Goal: Information Seeking & Learning: Learn about a topic

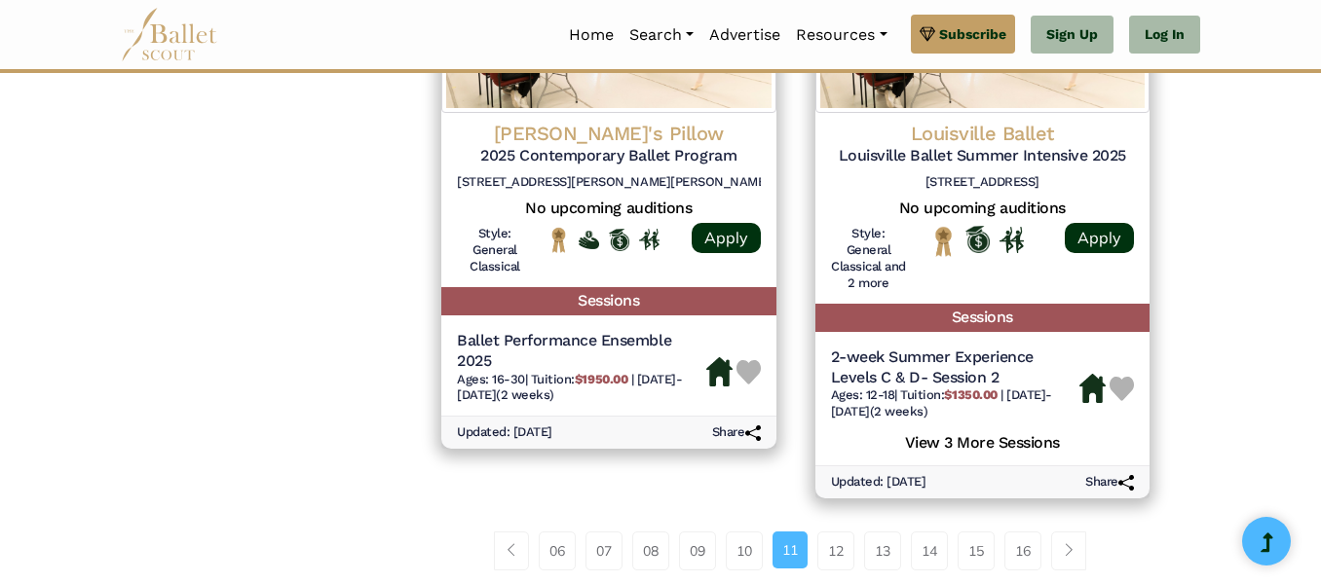
scroll to position [2796, 0]
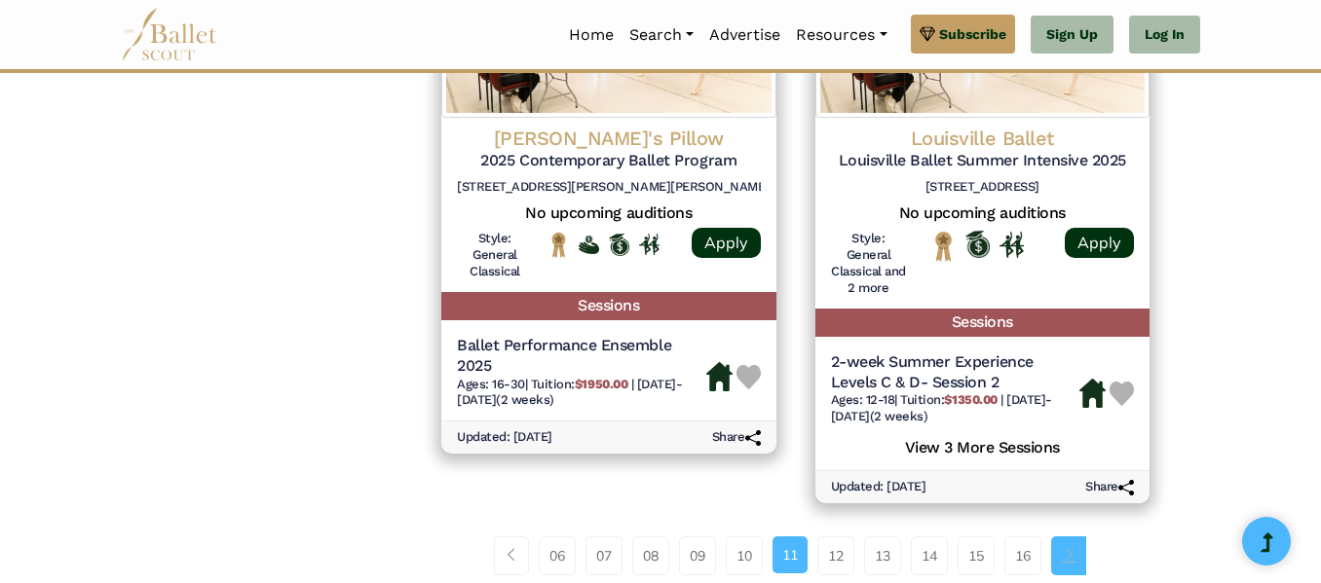
click at [1070, 553] on span "Page navigation example" at bounding box center [1069, 555] width 14 height 14
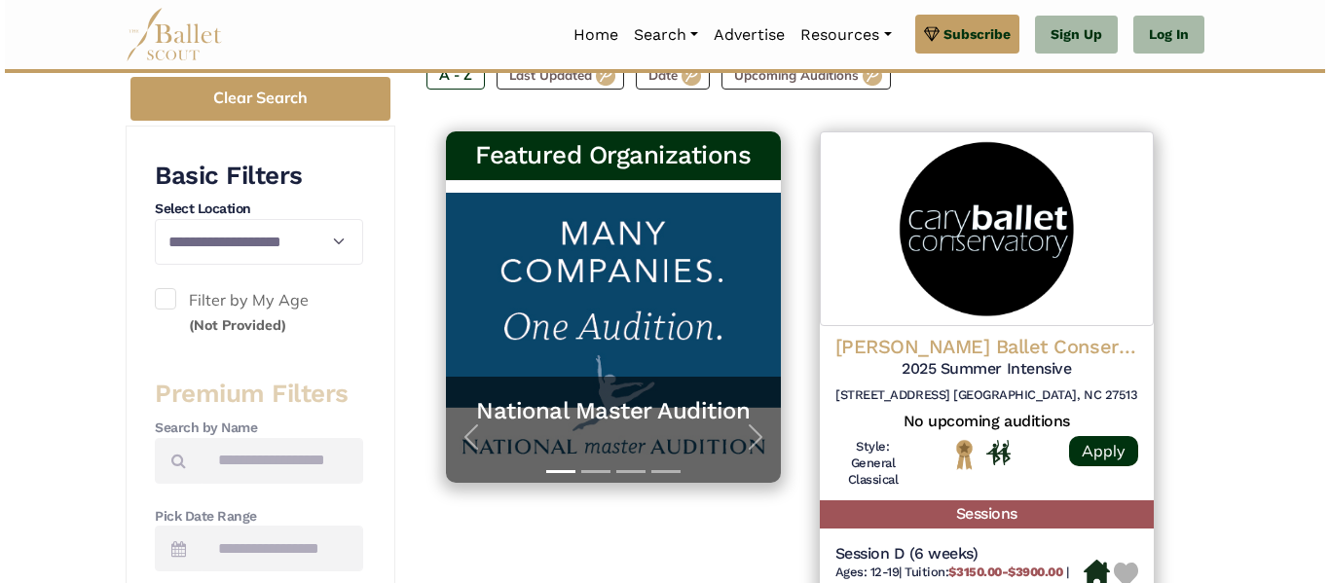
scroll to position [312, 0]
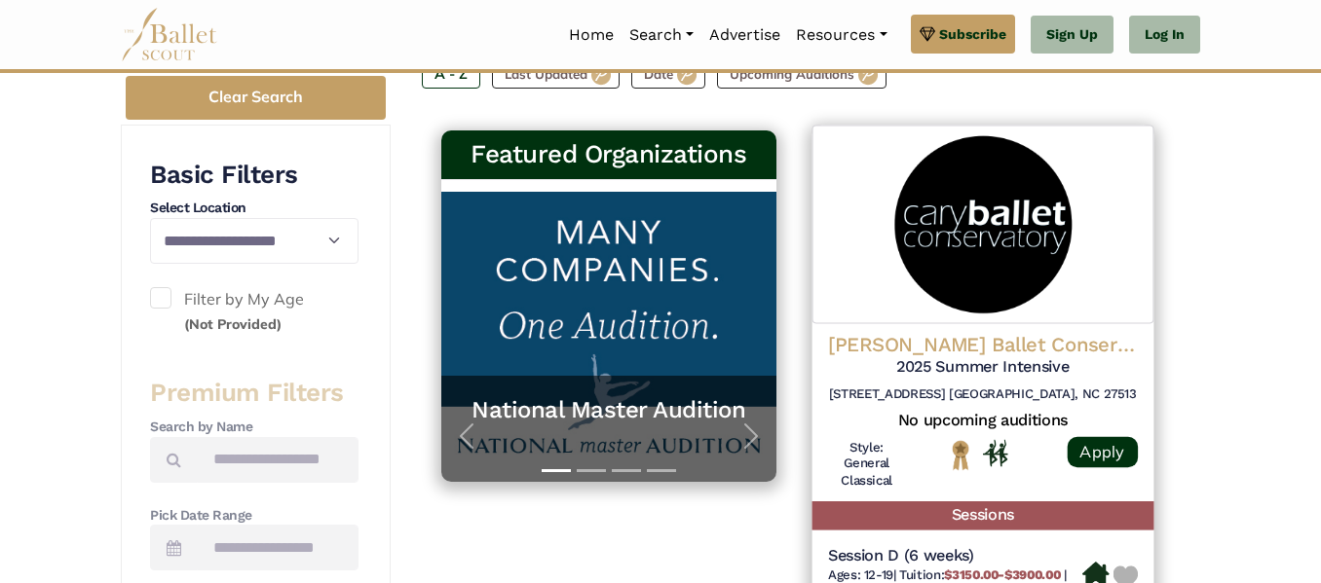
click at [955, 345] on h4 "Cary Ballet Conservatory" at bounding box center [982, 344] width 310 height 26
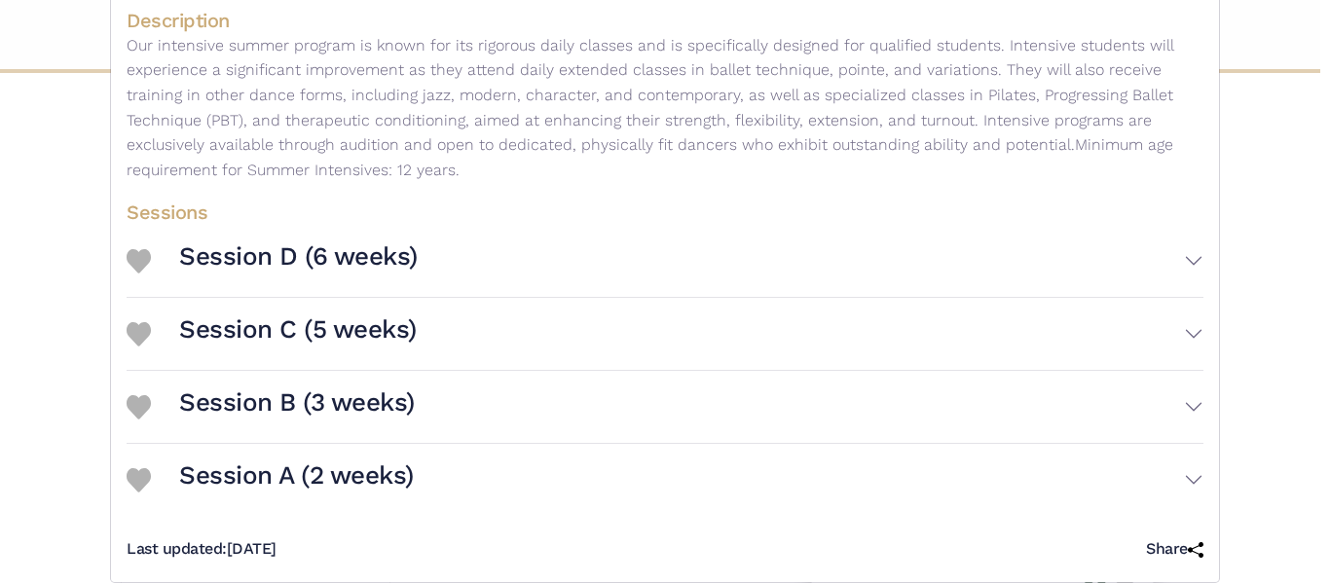
scroll to position [578, 0]
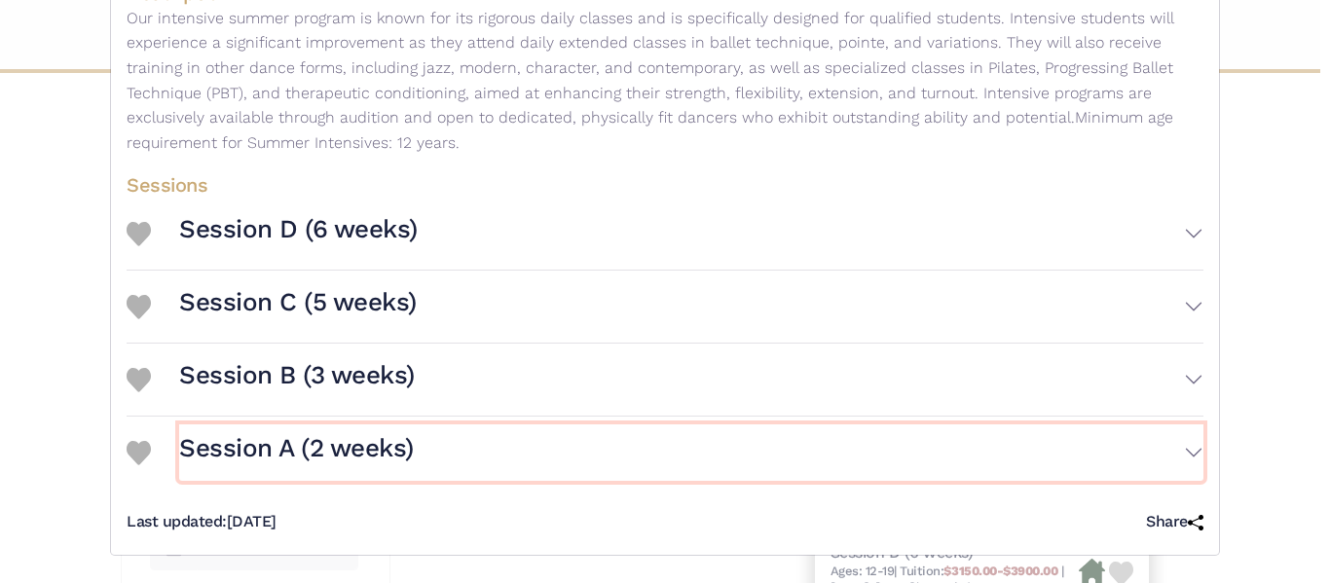
click at [785, 447] on button "Session A (2 weeks)" at bounding box center [691, 453] width 1025 height 56
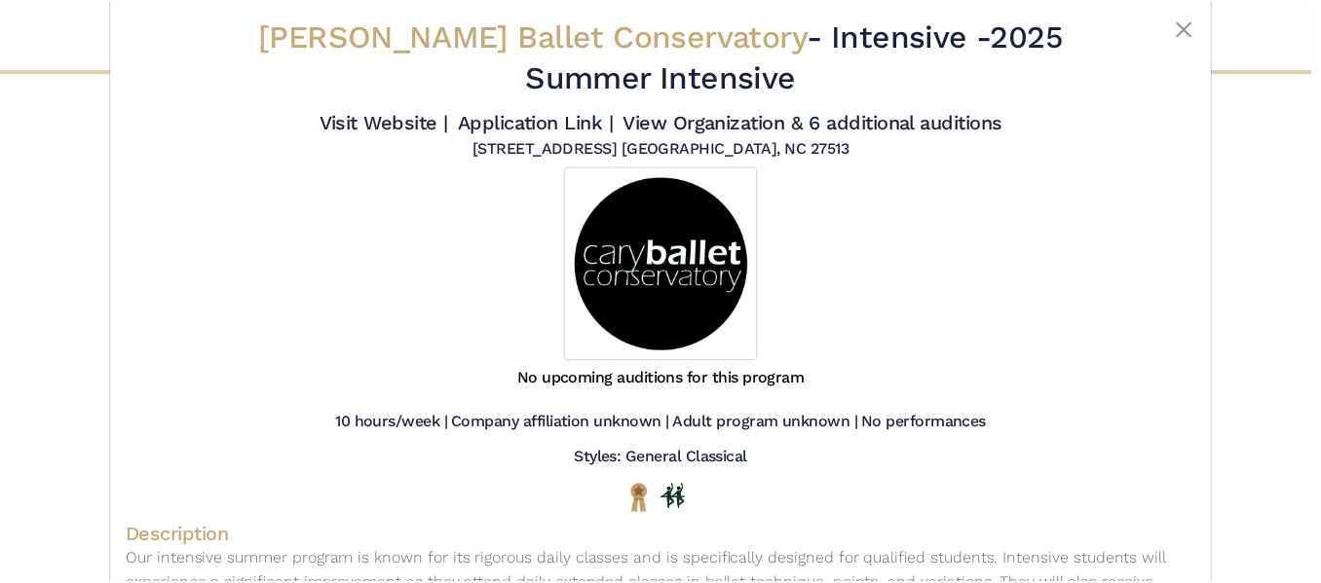
scroll to position [0, 0]
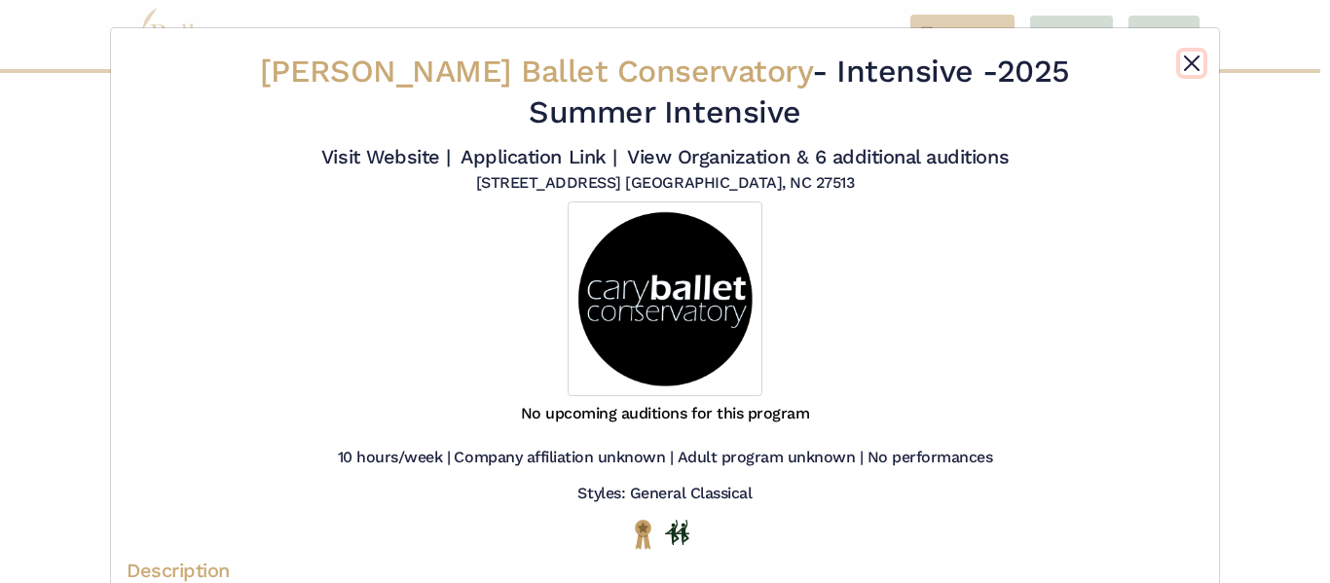
click at [1194, 52] on button "Close" at bounding box center [1191, 63] width 23 height 23
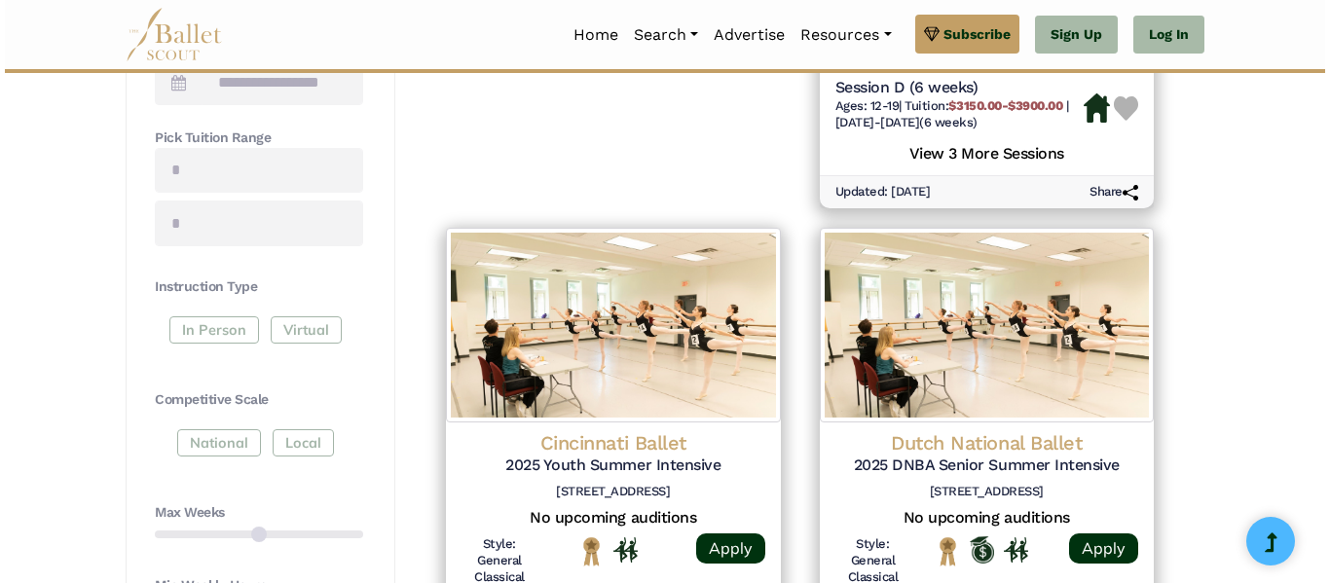
scroll to position [818, 0]
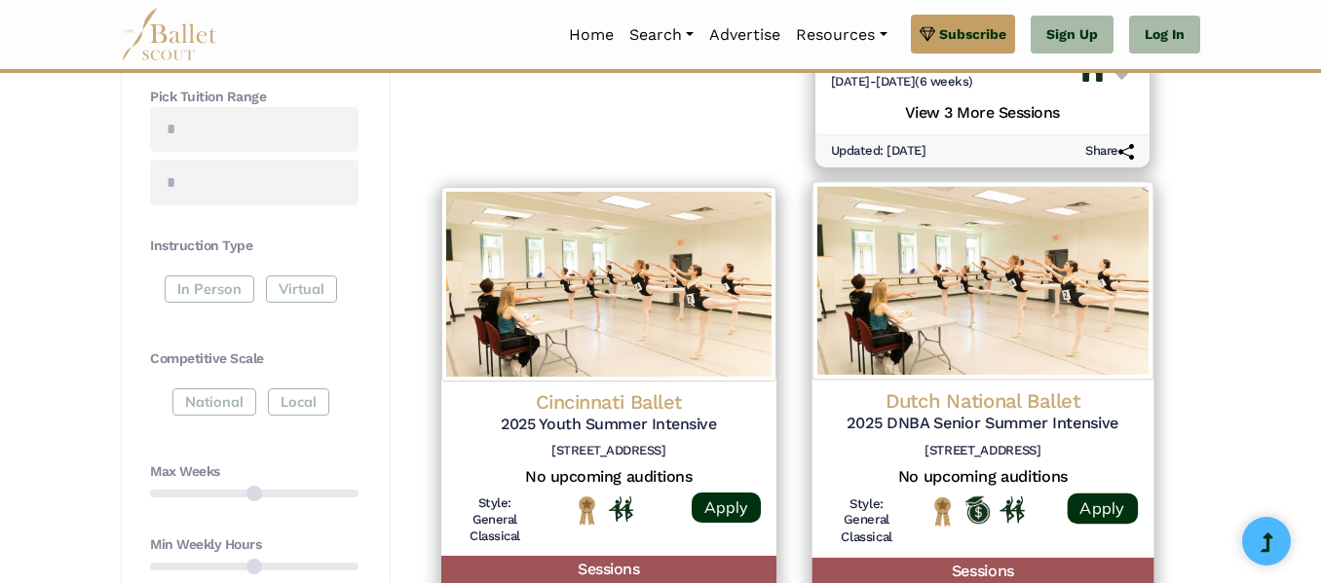
click at [949, 399] on h4 "Dutch National Ballet" at bounding box center [982, 402] width 310 height 26
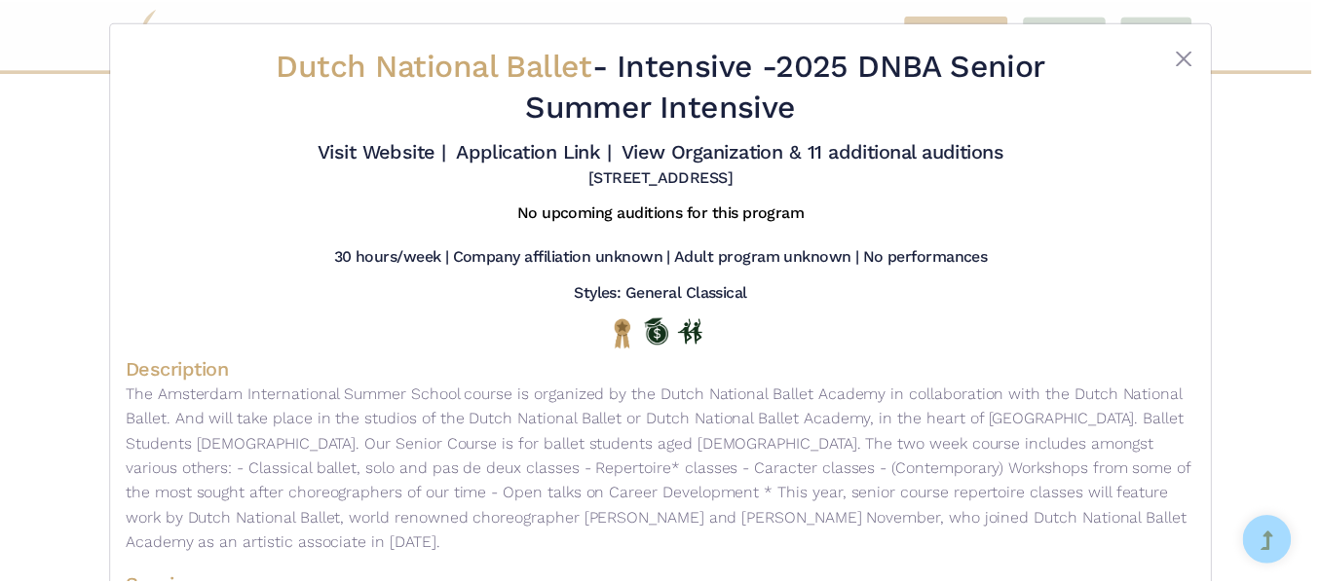
scroll to position [0, 0]
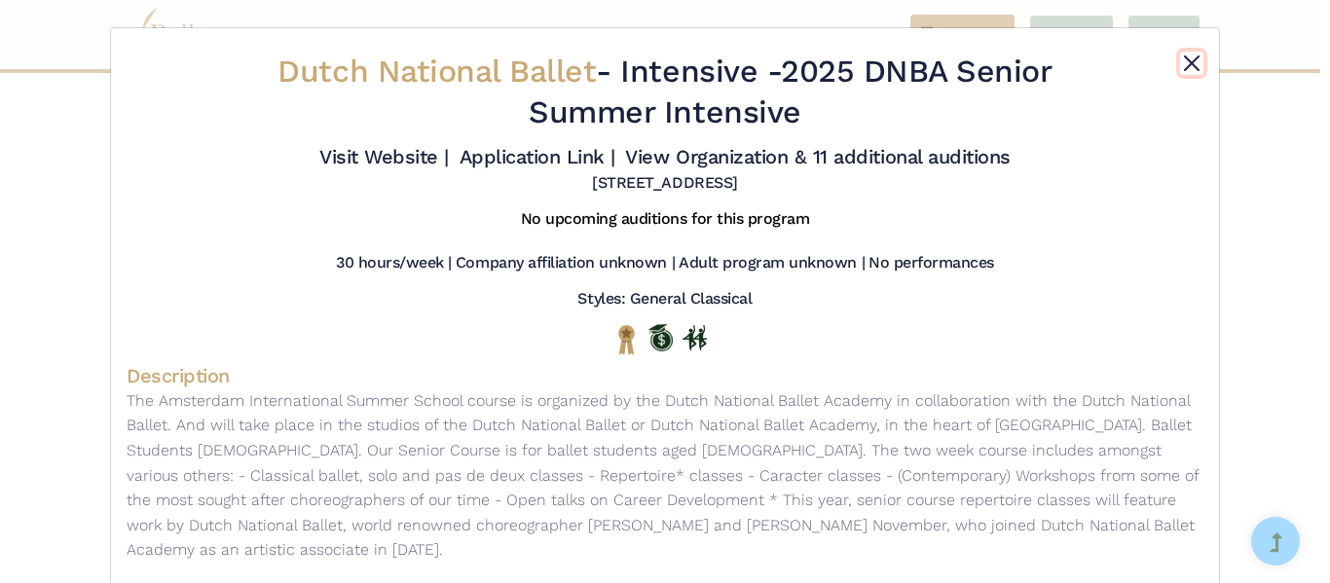
click at [1183, 67] on button "Close" at bounding box center [1191, 63] width 23 height 23
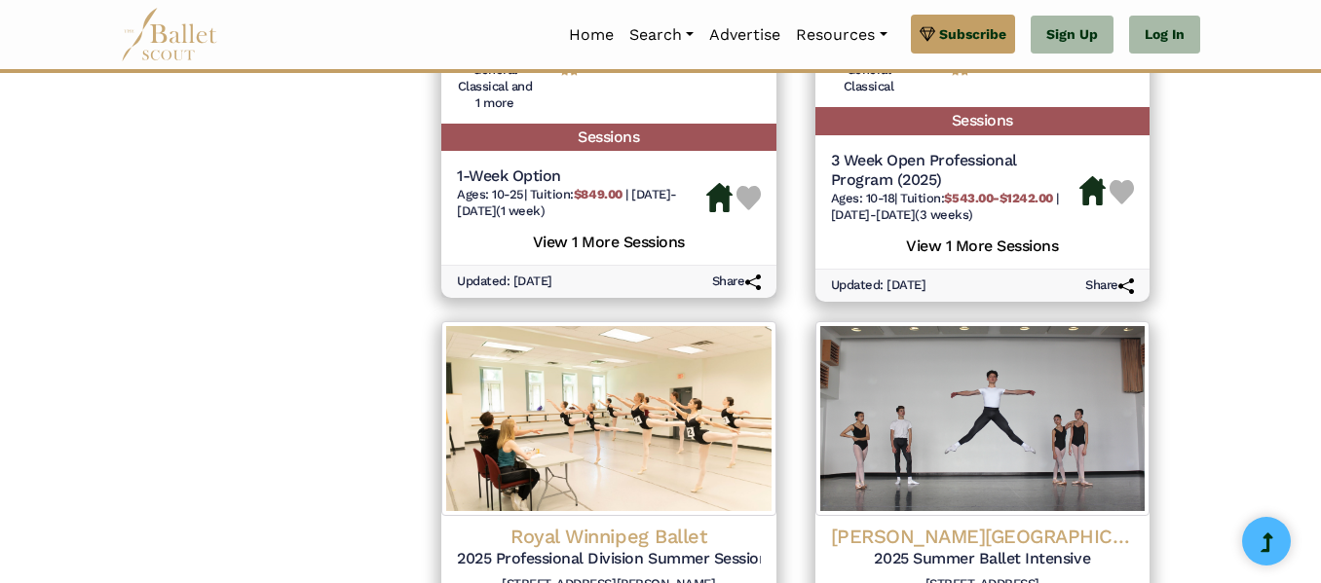
scroll to position [1870, 0]
